Goal: Transaction & Acquisition: Book appointment/travel/reservation

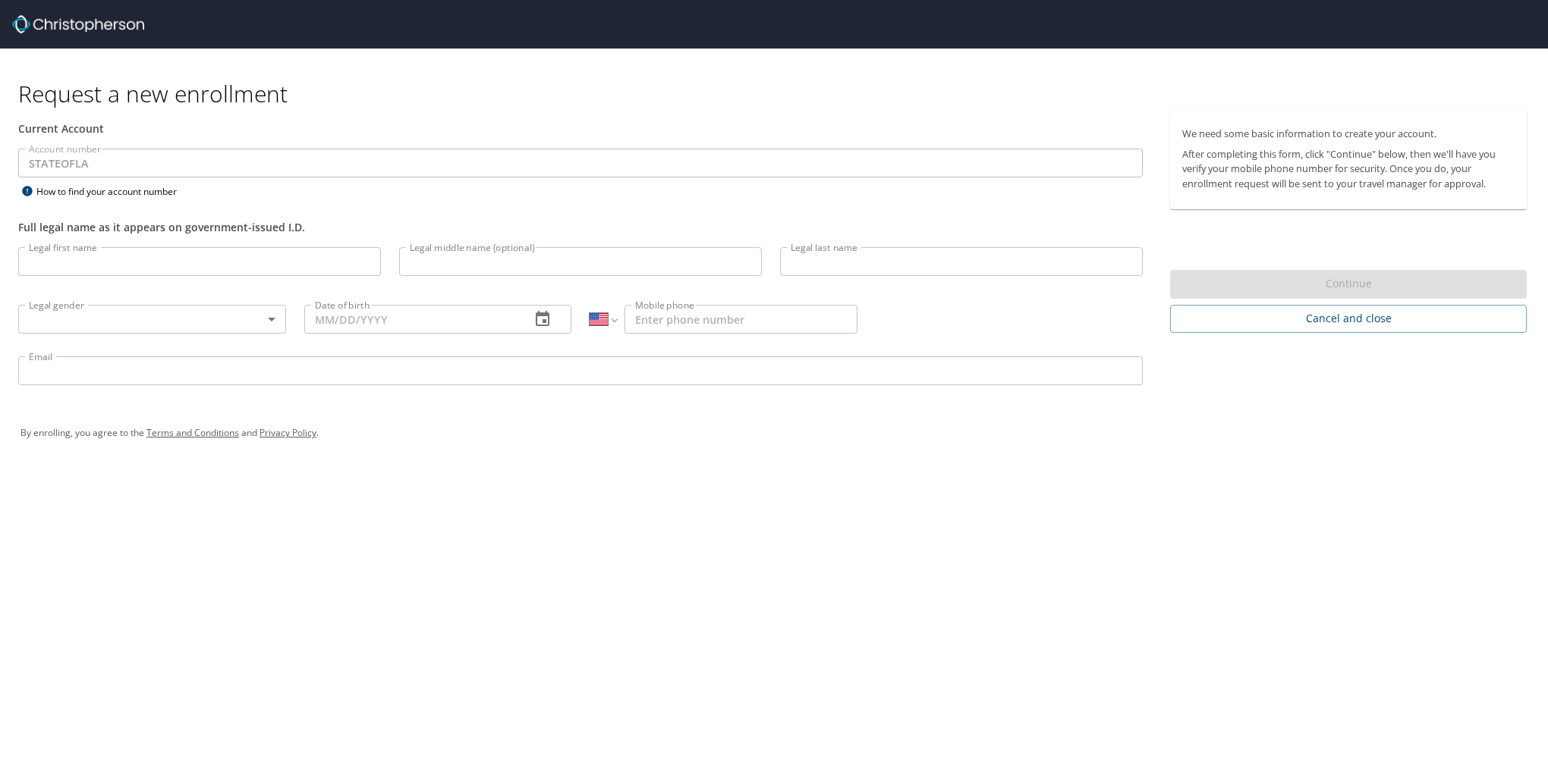
select select "US"
click at [1366, 300] on div "We need some basic information to create your account. After completing this fo…" at bounding box center [1354, 221] width 369 height 225
click at [1374, 325] on span "Cancel and close" at bounding box center [1348, 319] width 332 height 19
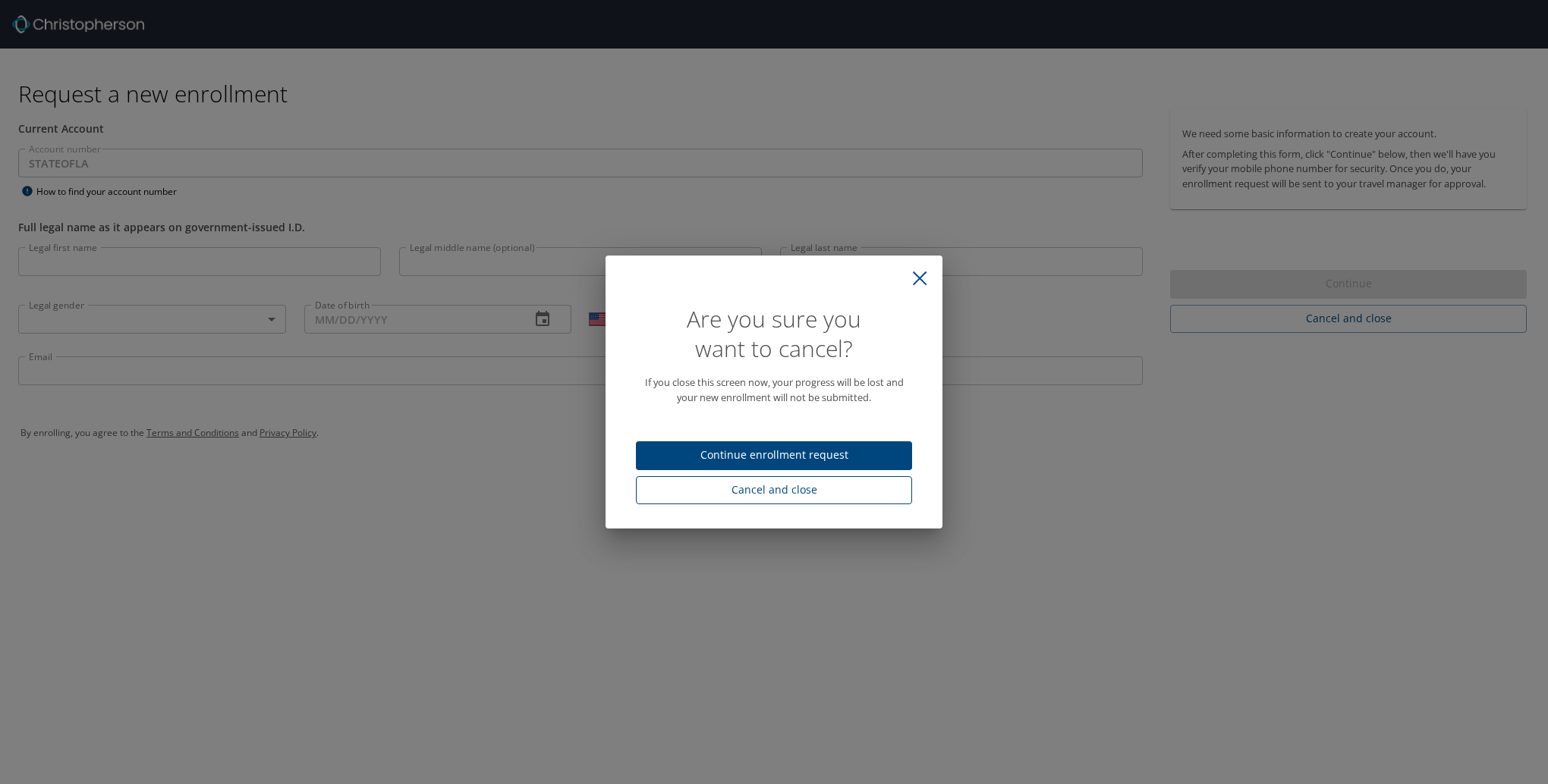
click at [798, 495] on span "Cancel and close" at bounding box center [774, 490] width 252 height 19
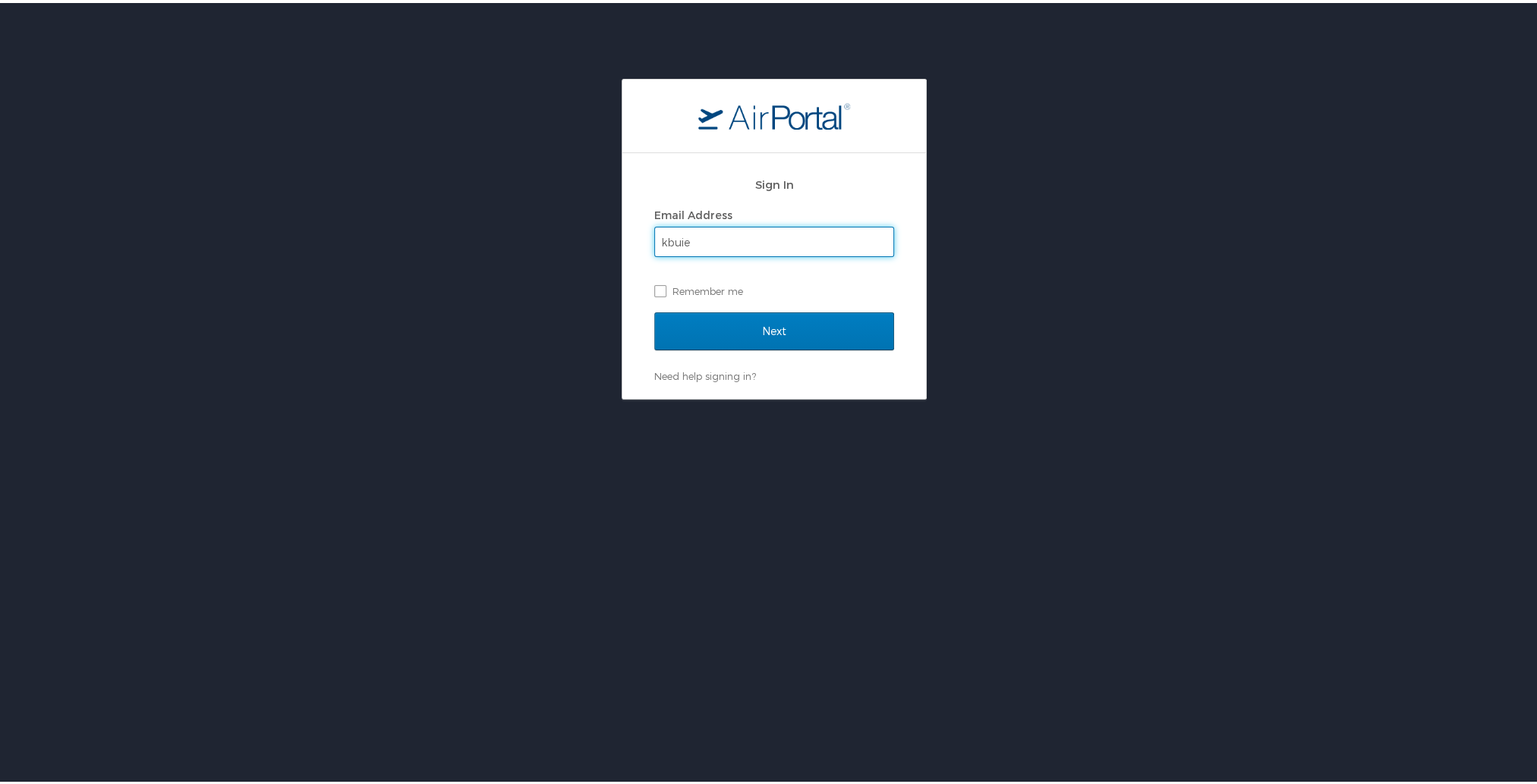
type input "[EMAIL_ADDRESS][DOMAIN_NAME]"
click at [758, 325] on input "Next" at bounding box center [774, 329] width 240 height 38
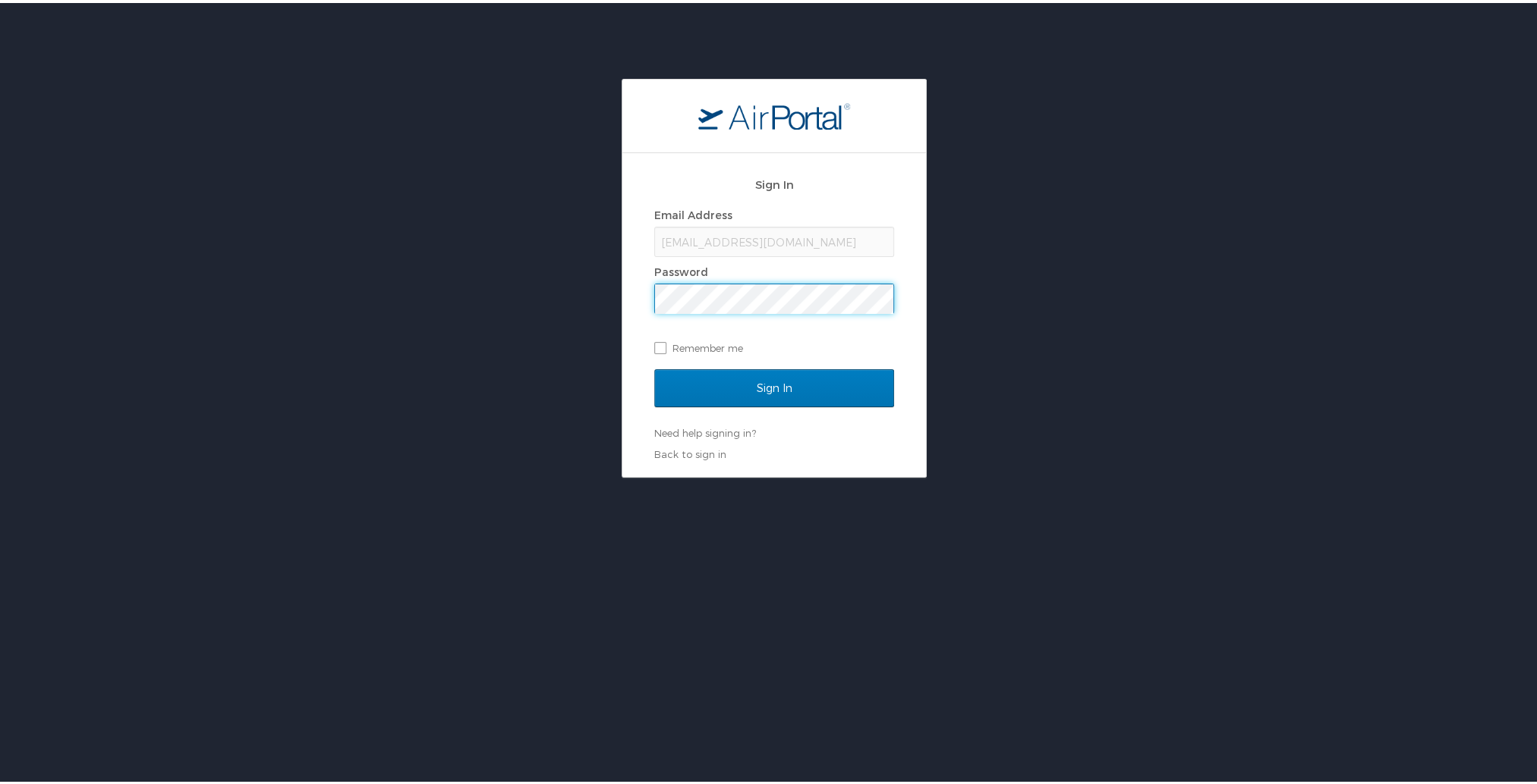
click at [654, 366] on input "Sign In" at bounding box center [774, 385] width 240 height 38
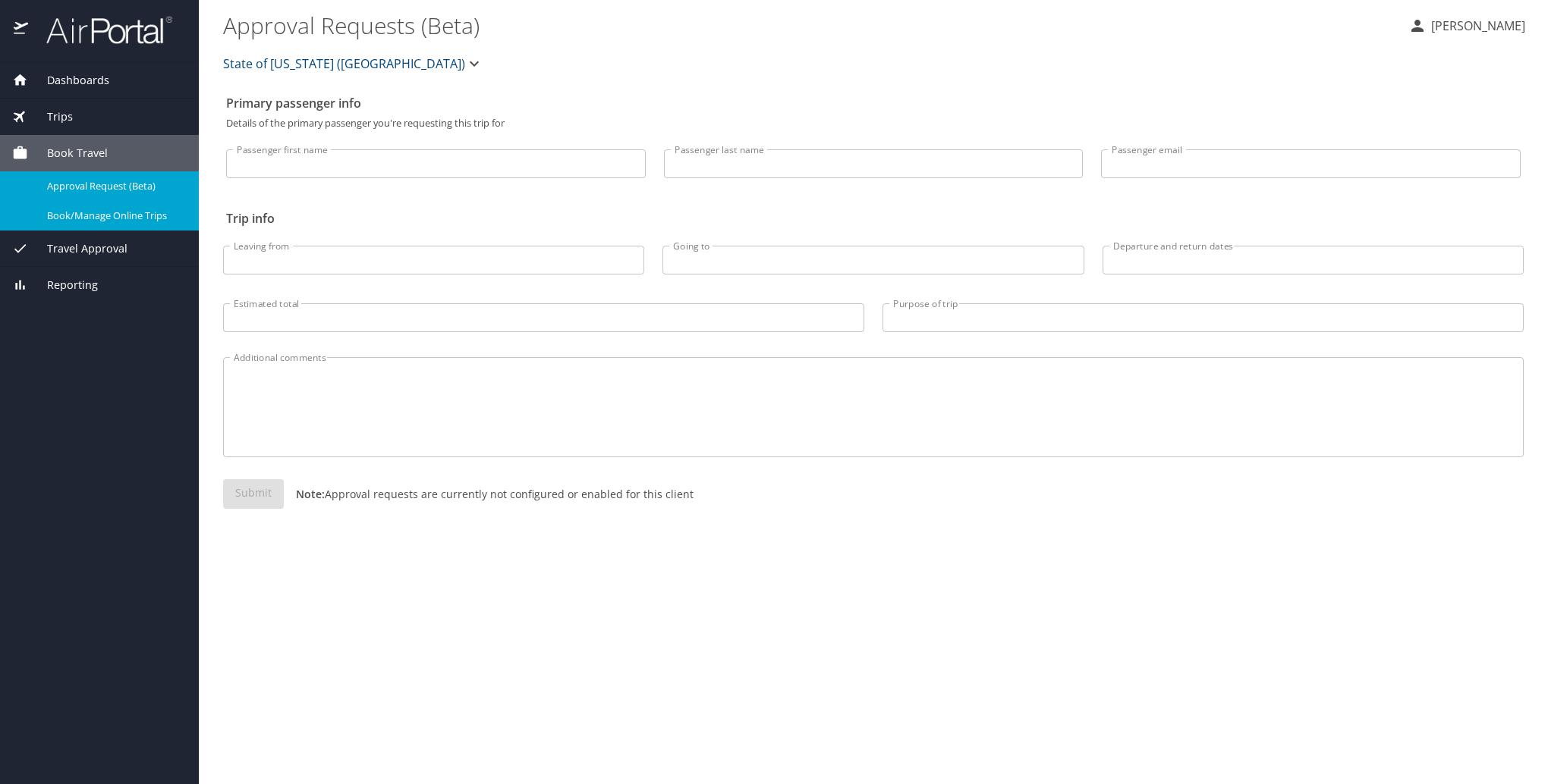
click at [123, 219] on span "Book/Manage Online Trips" at bounding box center [114, 216] width 133 height 14
